Goal: Book appointment/travel/reservation

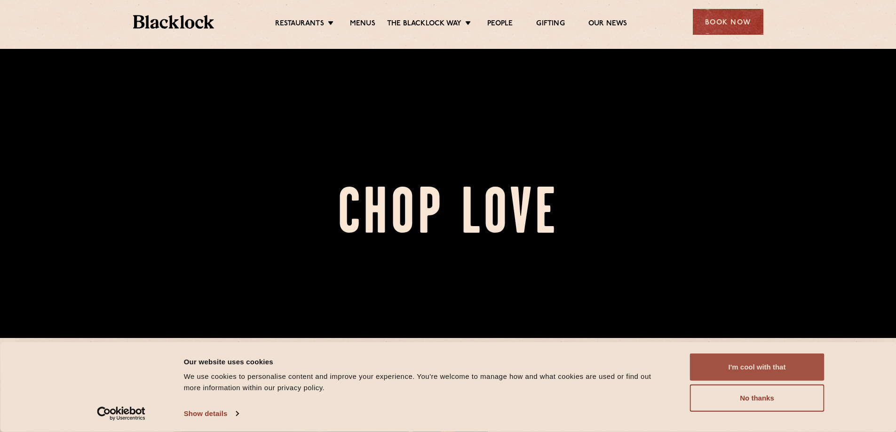
click at [771, 366] on button "I'm cool with that" at bounding box center [757, 367] width 135 height 27
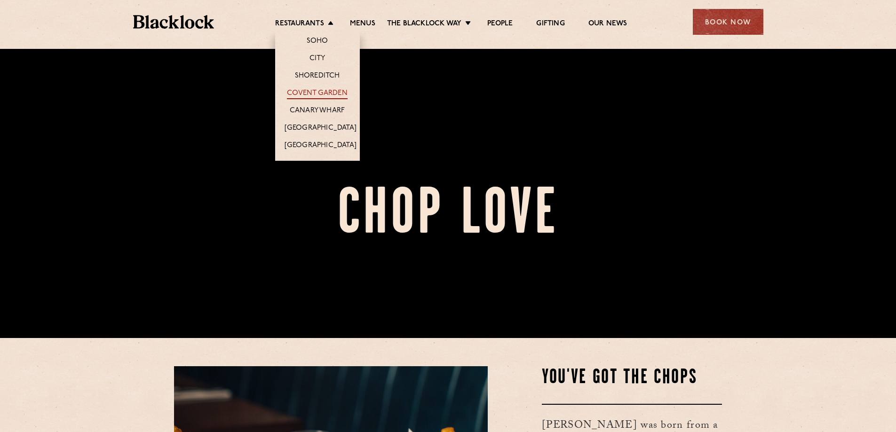
click at [317, 93] on link "Covent Garden" at bounding box center [317, 94] width 61 height 10
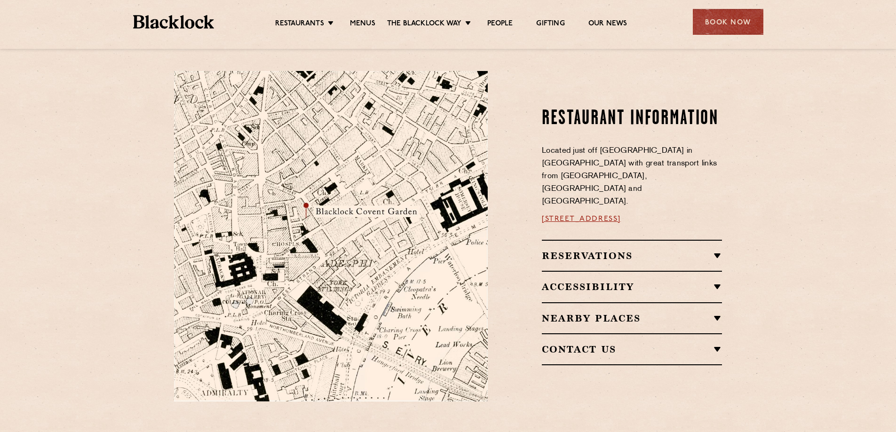
scroll to position [329, 0]
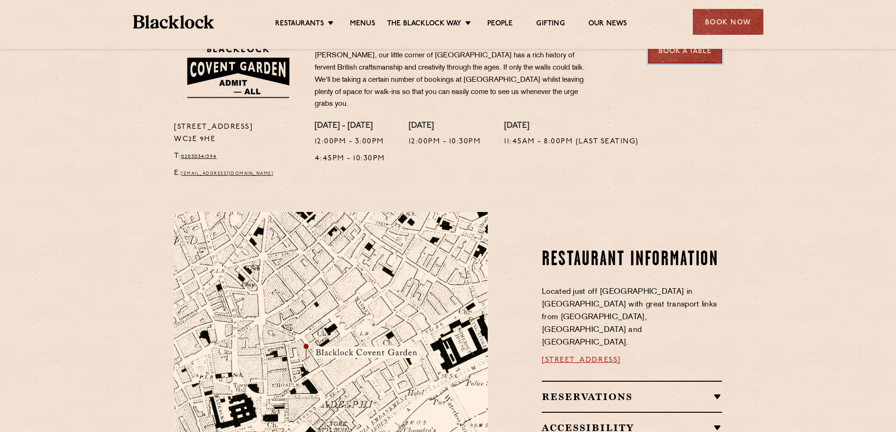
click at [711, 52] on link "Book a Table" at bounding box center [685, 51] width 74 height 26
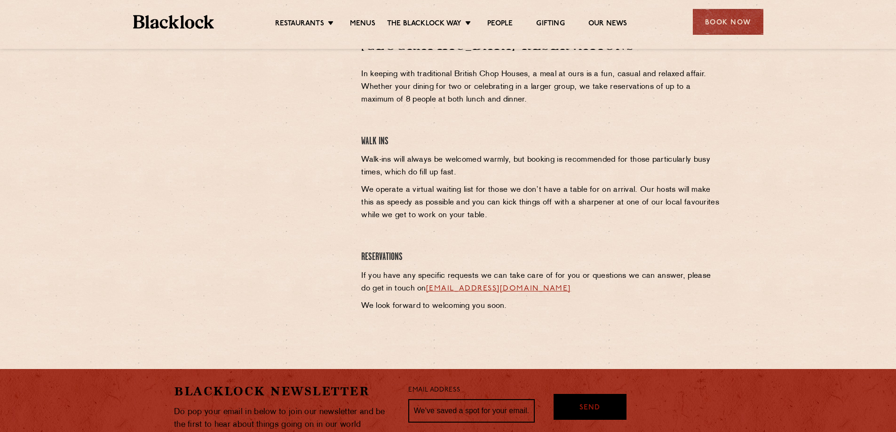
scroll to position [282, 0]
